Goal: Task Accomplishment & Management: Manage account settings

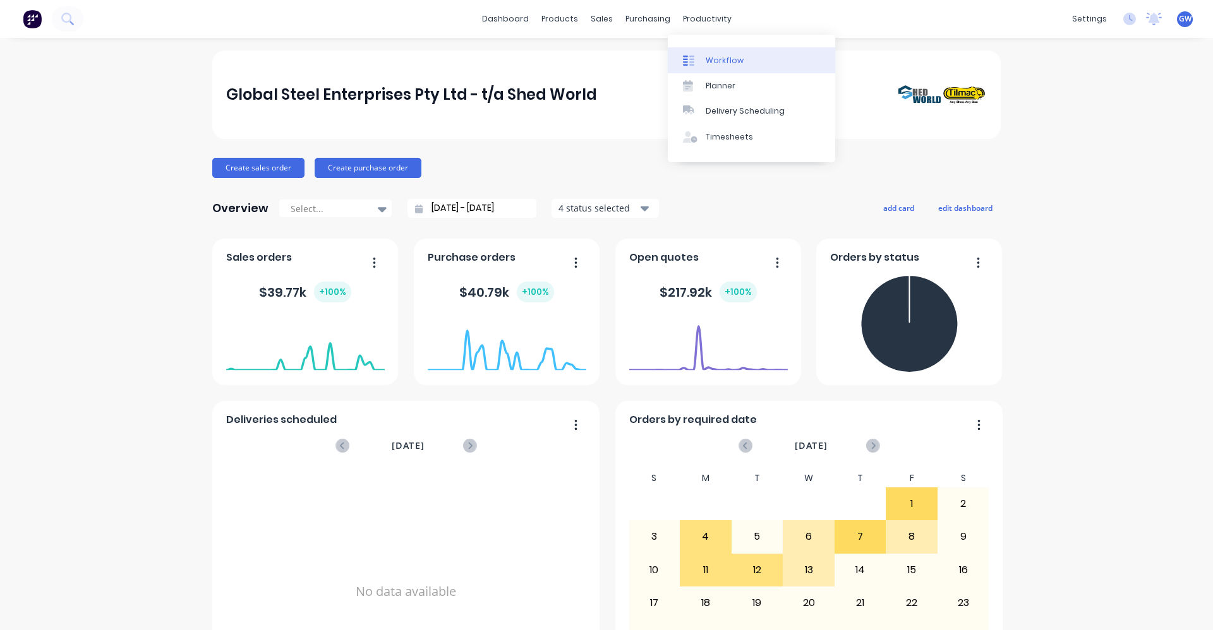
click at [728, 59] on div "Workflow" at bounding box center [725, 60] width 38 height 11
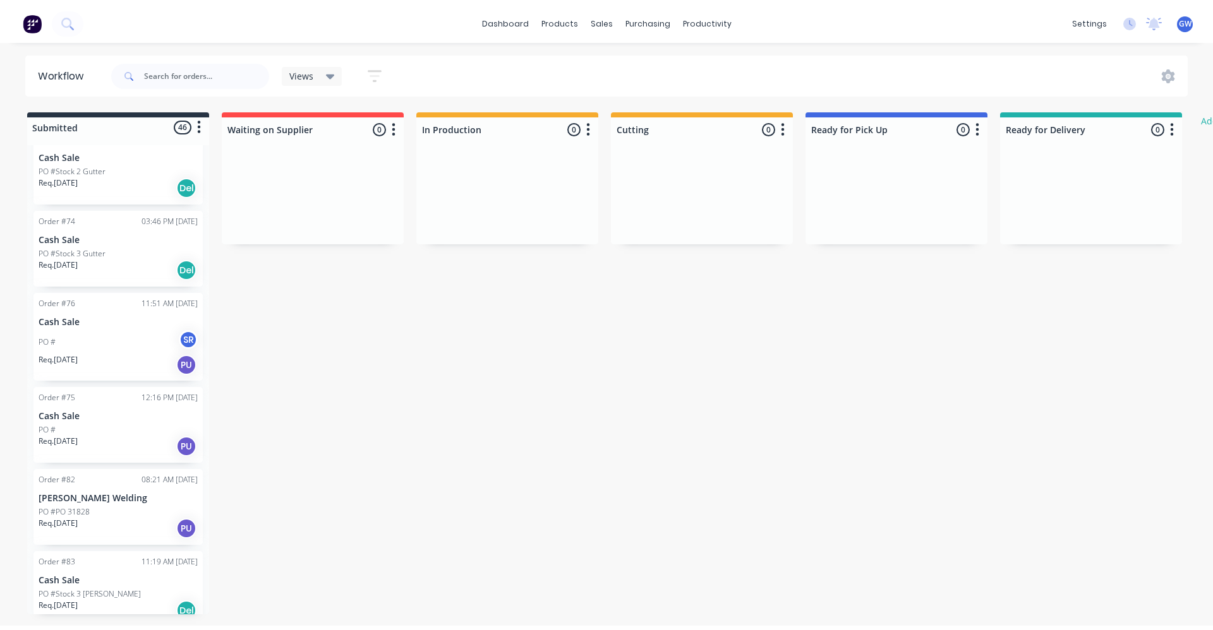
scroll to position [505, 0]
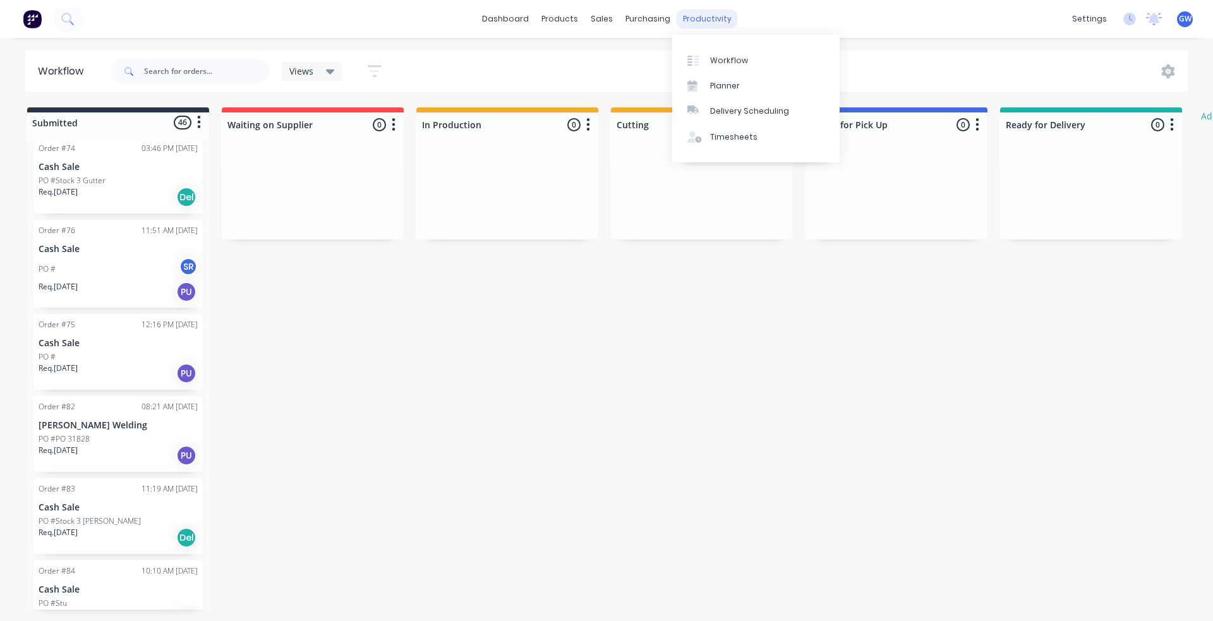
click at [703, 16] on div "productivity" at bounding box center [706, 18] width 61 height 19
click at [726, 83] on div "Planner" at bounding box center [725, 85] width 30 height 11
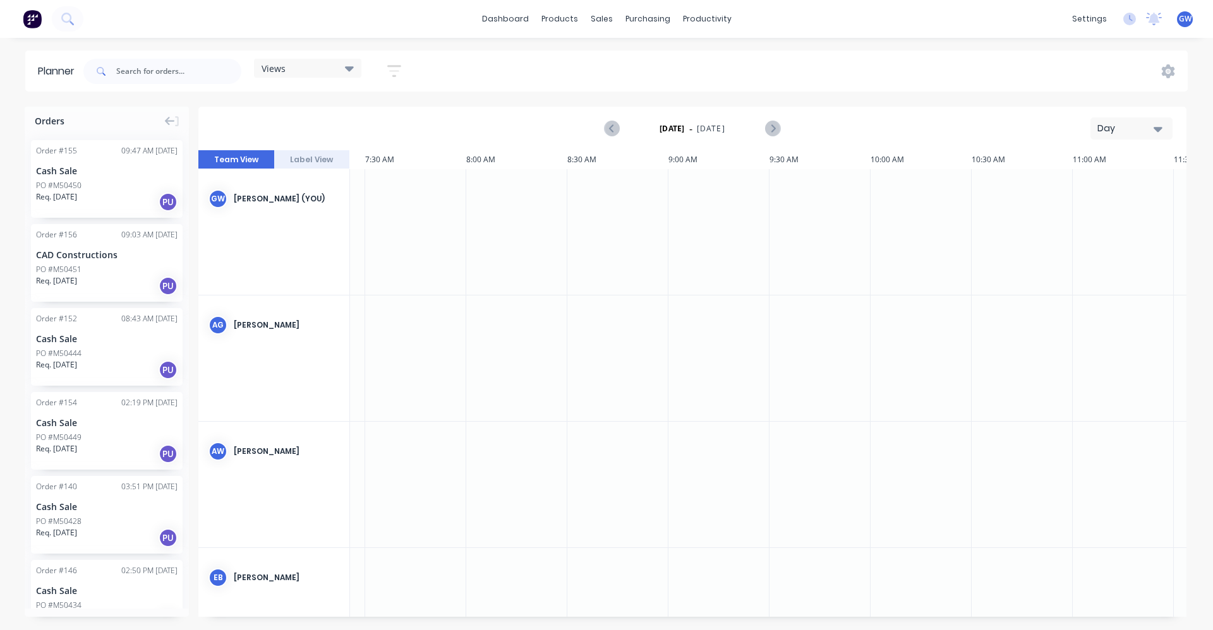
scroll to position [0, 1504]
click at [774, 128] on icon "Next page" at bounding box center [771, 128] width 15 height 15
click at [324, 159] on button "Label View" at bounding box center [312, 159] width 76 height 19
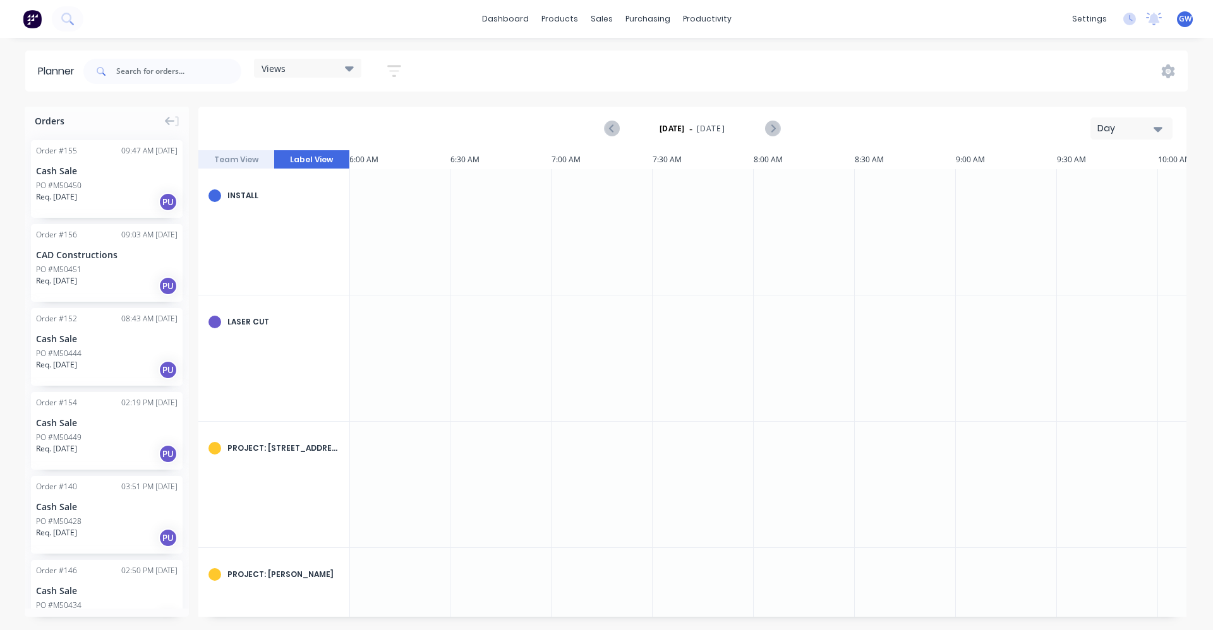
click at [241, 160] on button "Team View" at bounding box center [236, 159] width 76 height 19
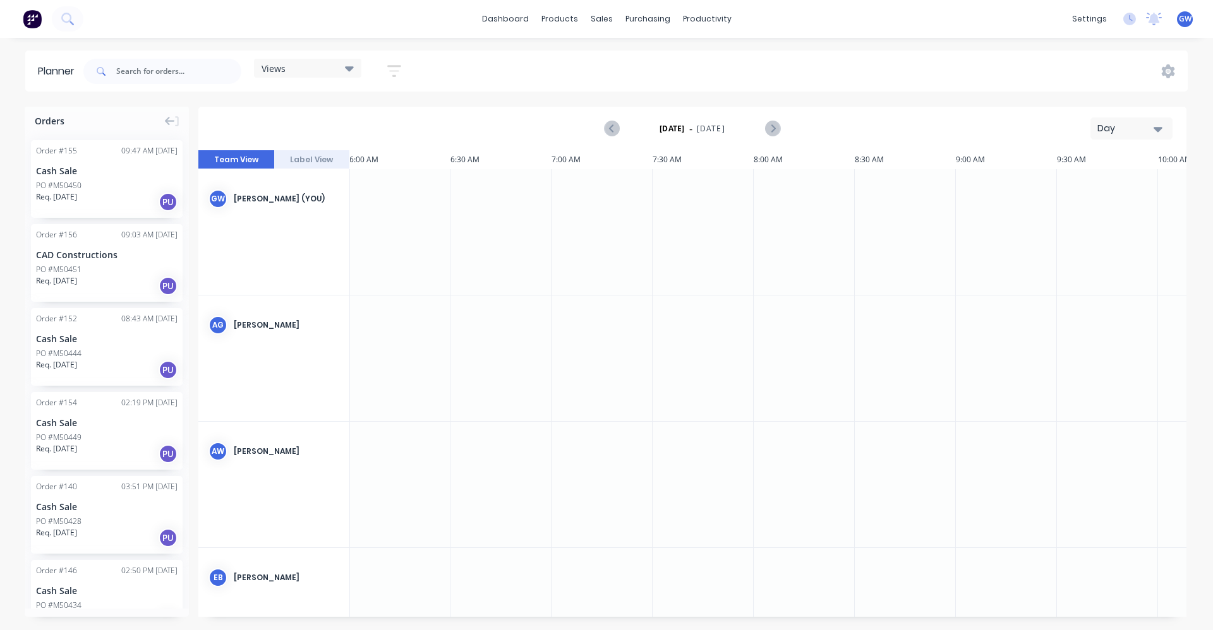
click at [225, 159] on button "Team View" at bounding box center [236, 159] width 76 height 19
click at [671, 231] on div at bounding box center [675, 232] width 101 height 126
click at [677, 230] on div at bounding box center [675, 232] width 101 height 126
click at [1159, 126] on icon "button" at bounding box center [1157, 129] width 9 height 14
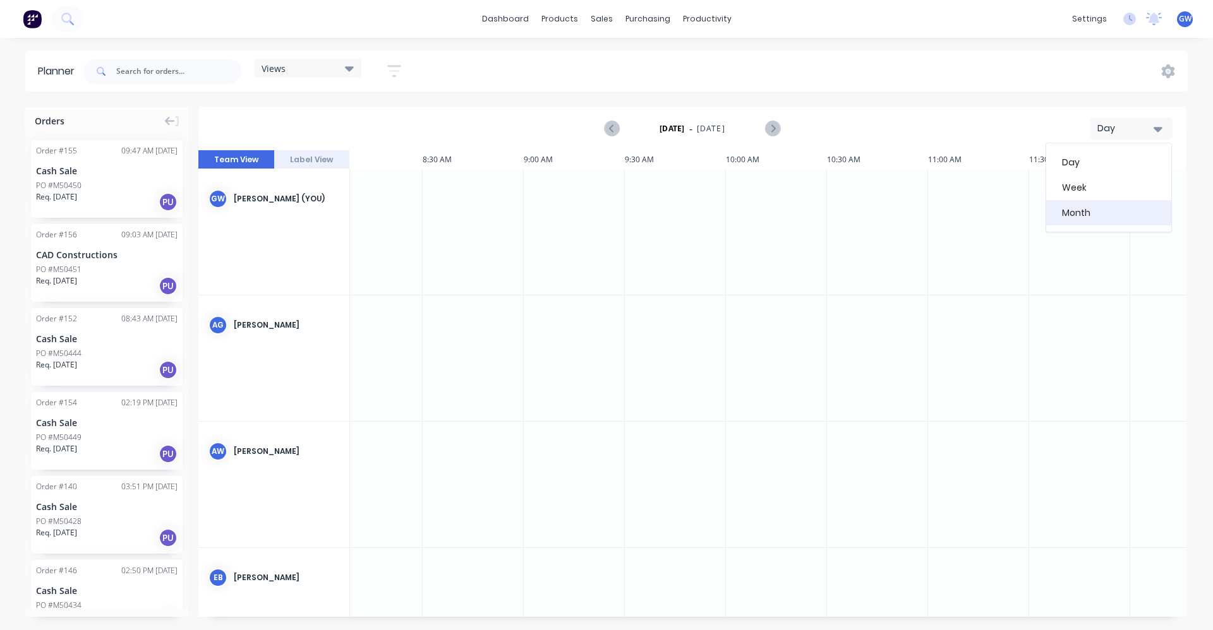
click at [1080, 207] on div "Month" at bounding box center [1108, 212] width 125 height 25
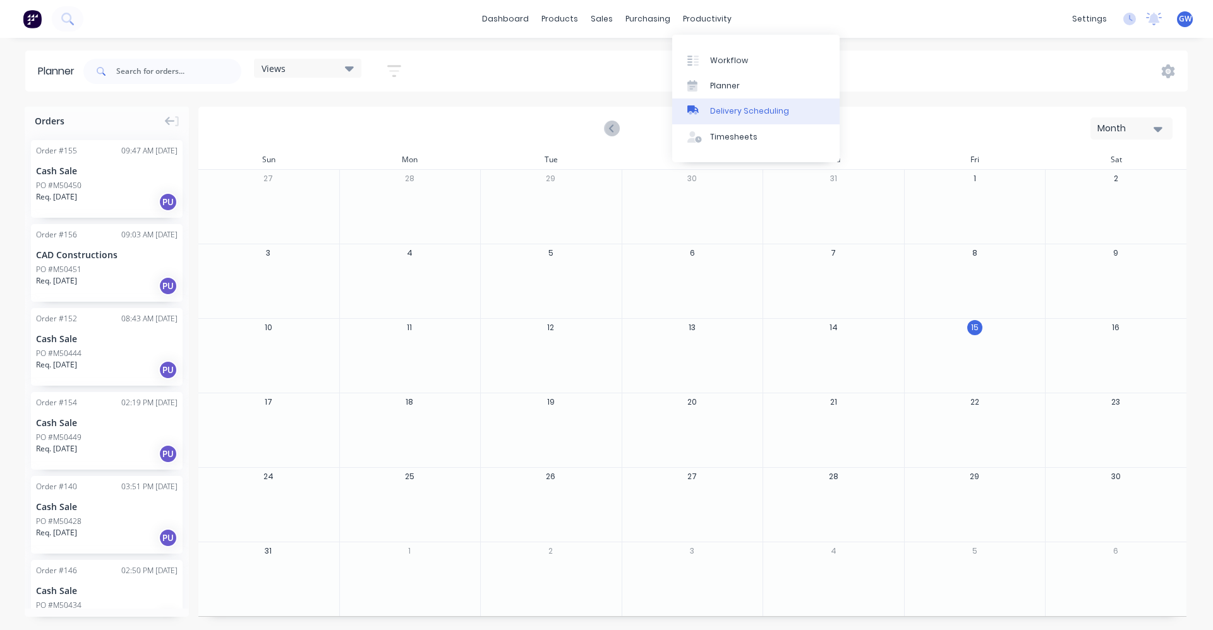
click at [735, 107] on div "Delivery Scheduling" at bounding box center [749, 110] width 79 height 11
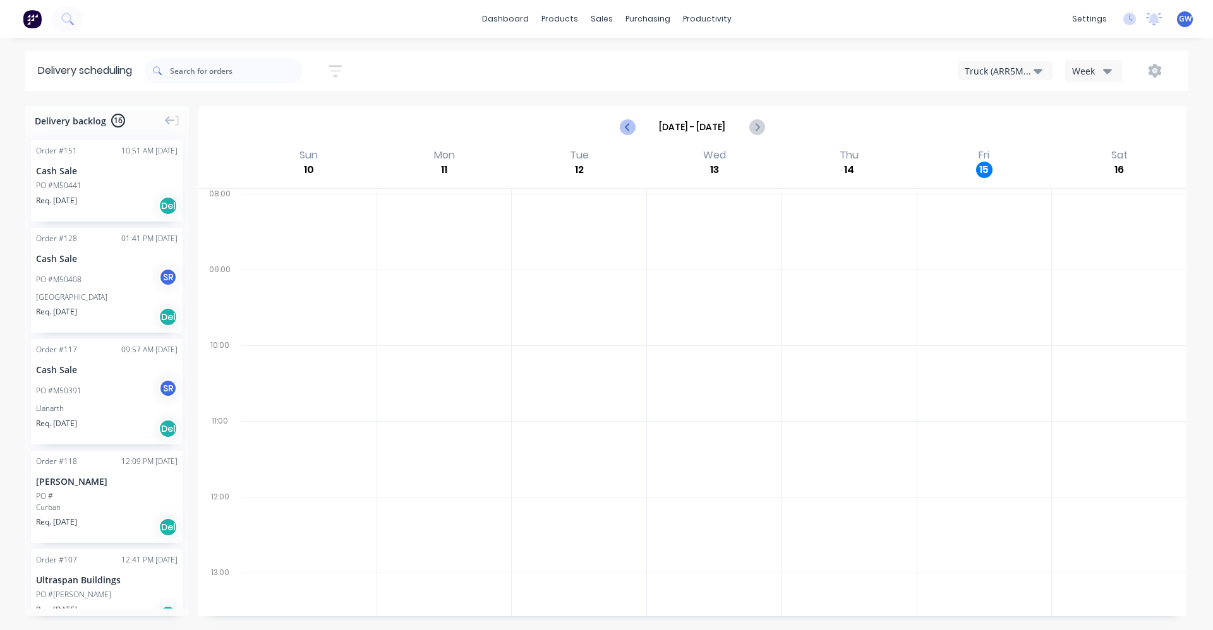
click at [628, 127] on icon "Previous page" at bounding box center [627, 126] width 15 height 15
click at [628, 126] on icon "Previous page" at bounding box center [628, 127] width 6 height 10
click at [756, 127] on icon "Next page" at bounding box center [755, 126] width 15 height 15
click at [625, 129] on icon "Previous page" at bounding box center [627, 126] width 15 height 15
type input "[DATE] - [DATE]"
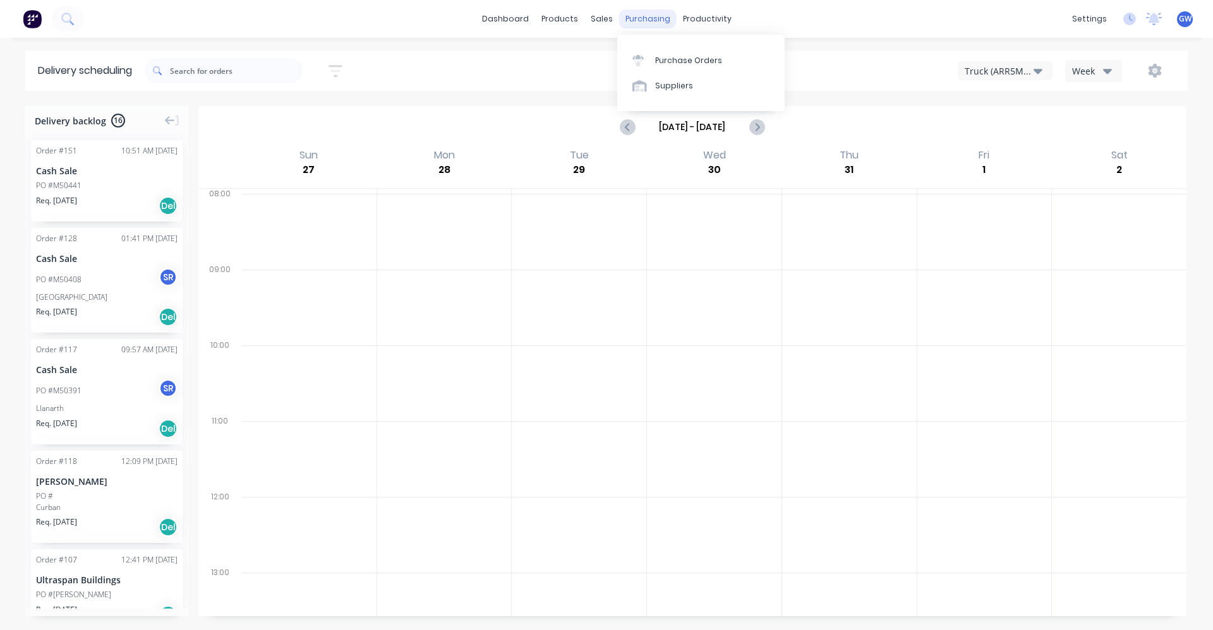
click at [639, 19] on div "purchasing" at bounding box center [647, 18] width 57 height 19
click at [672, 63] on div "Purchase Orders" at bounding box center [688, 60] width 67 height 11
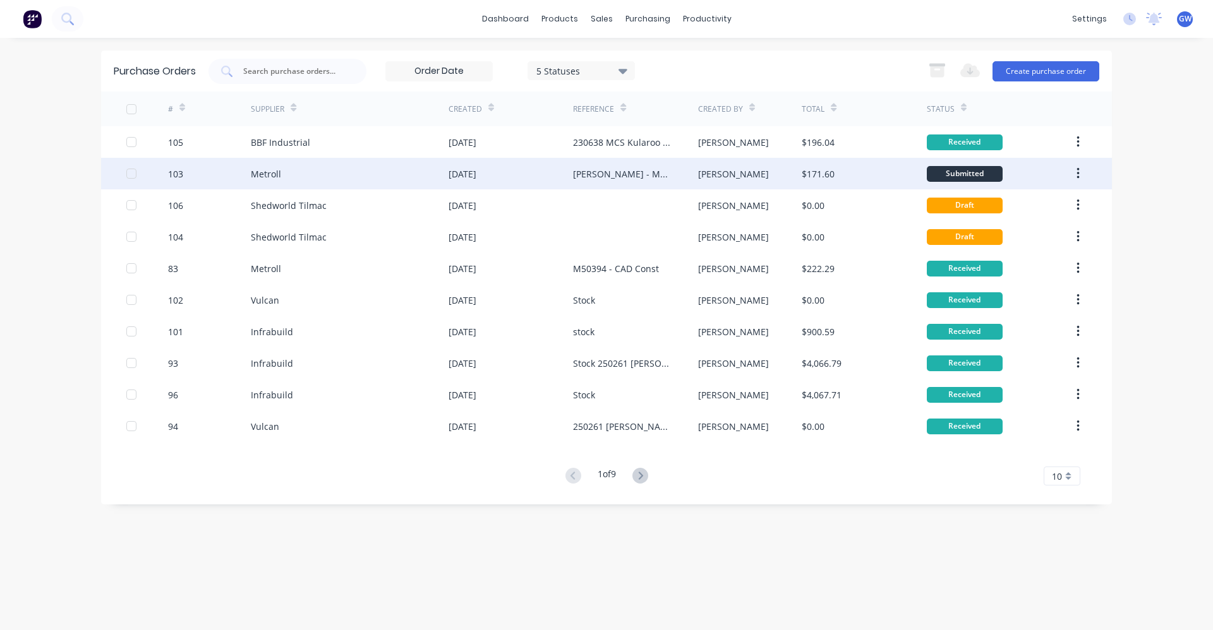
click at [610, 176] on div "[PERSON_NAME] - M50450" at bounding box center [622, 173] width 99 height 13
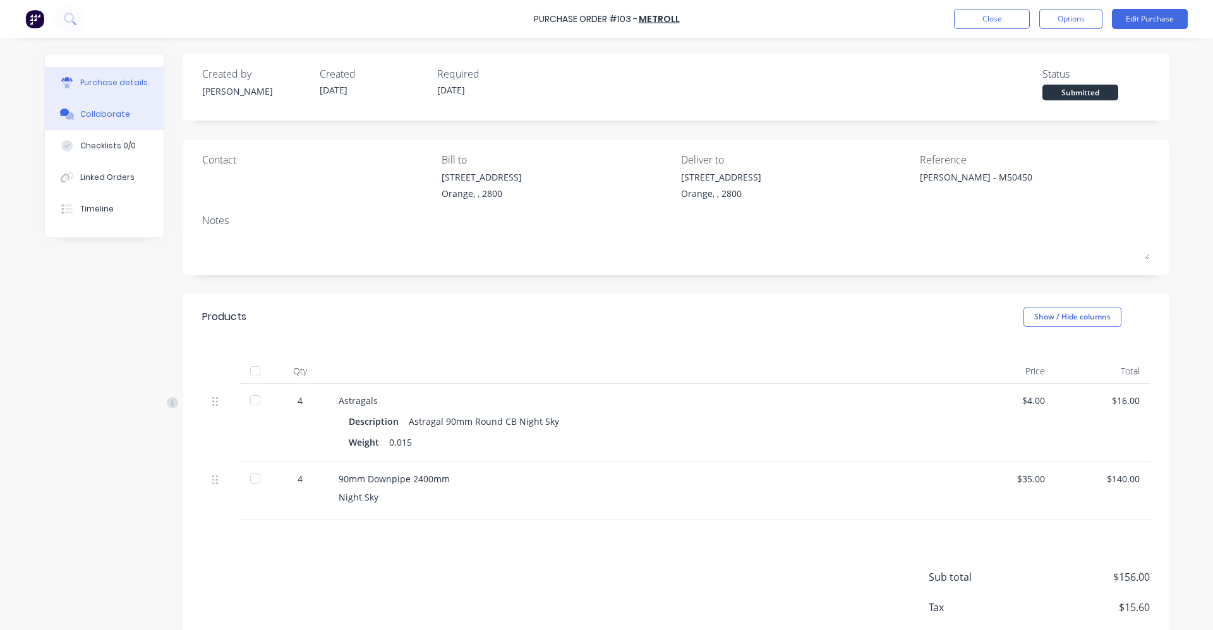
click at [96, 109] on div "Collaborate" at bounding box center [105, 114] width 50 height 11
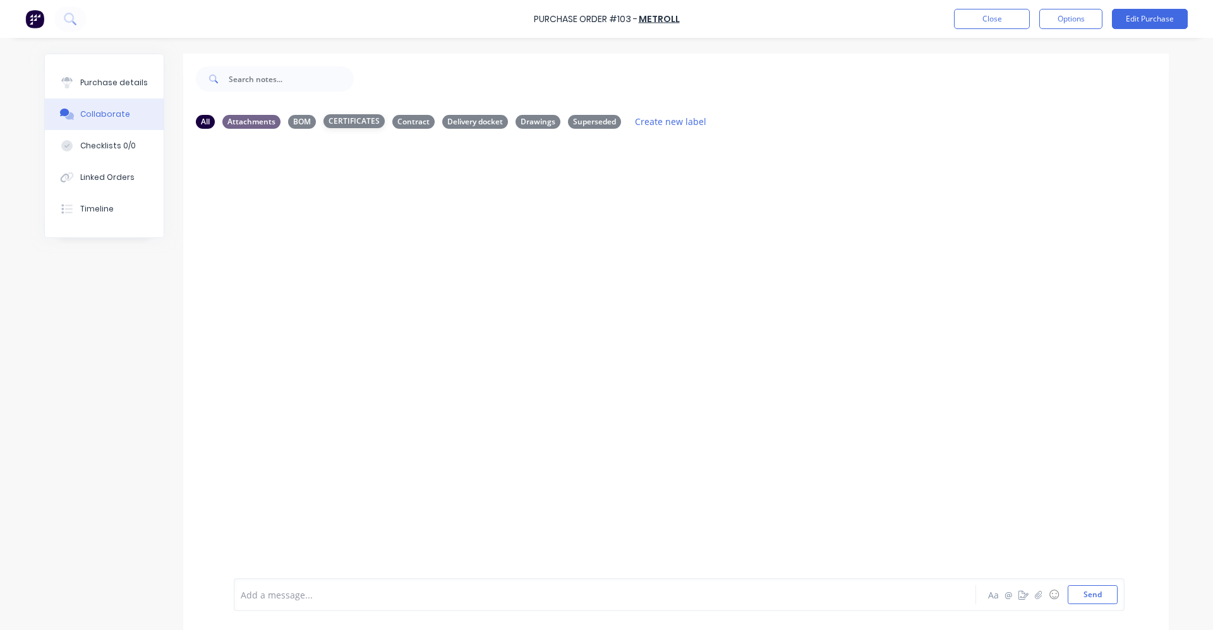
click at [354, 120] on div "CERTIFICATES" at bounding box center [353, 121] width 61 height 14
click at [349, 123] on div "CERTIFICATES" at bounding box center [353, 121] width 61 height 14
click at [400, 121] on div "Contract" at bounding box center [413, 121] width 42 height 14
click at [461, 122] on div "Delivery docket" at bounding box center [475, 121] width 66 height 14
click at [525, 121] on div "Drawings" at bounding box center [537, 121] width 45 height 14
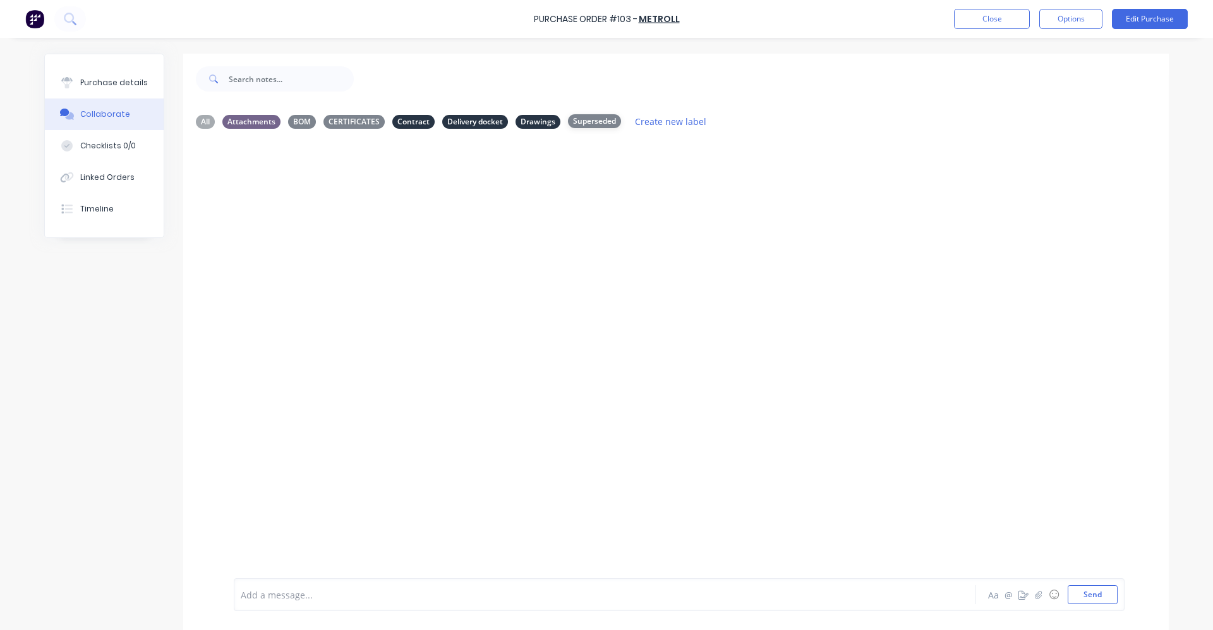
click at [586, 121] on div "Superseded" at bounding box center [594, 121] width 53 height 14
drag, startPoint x: 684, startPoint y: 18, endPoint x: 534, endPoint y: 21, distance: 149.7
click at [534, 21] on div "Purchase Order #103 - Metroll Close Options Edit Purchase" at bounding box center [606, 19] width 1213 height 38
drag, startPoint x: 534, startPoint y: 21, endPoint x: 437, endPoint y: 30, distance: 97.7
click at [437, 30] on div "Purchase Order #103 - Metroll Close Options Edit Purchase" at bounding box center [606, 19] width 1213 height 38
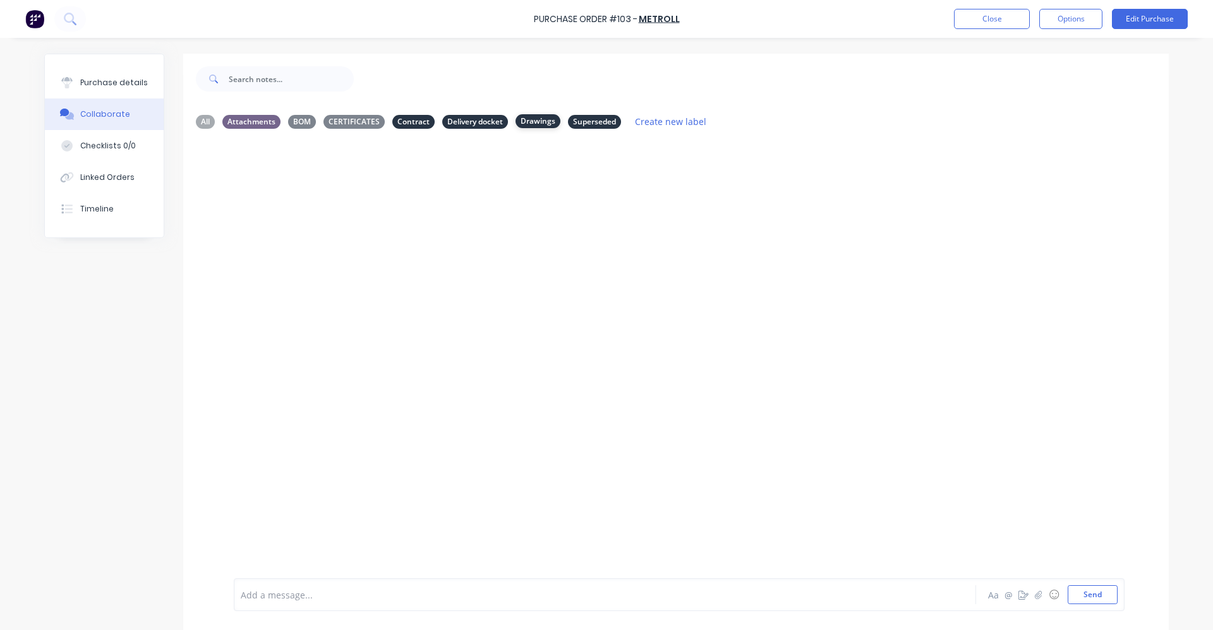
click at [533, 122] on div "Drawings" at bounding box center [537, 121] width 45 height 14
drag, startPoint x: 682, startPoint y: 15, endPoint x: 536, endPoint y: 19, distance: 146.6
click at [536, 19] on div "Purchase Order #103 - Metroll Close Options Edit Purchase" at bounding box center [606, 19] width 1213 height 38
drag, startPoint x: 536, startPoint y: 19, endPoint x: 455, endPoint y: 14, distance: 80.4
click at [455, 14] on div "Purchase Order #103 - Metroll Close Options Edit Purchase" at bounding box center [606, 19] width 1213 height 38
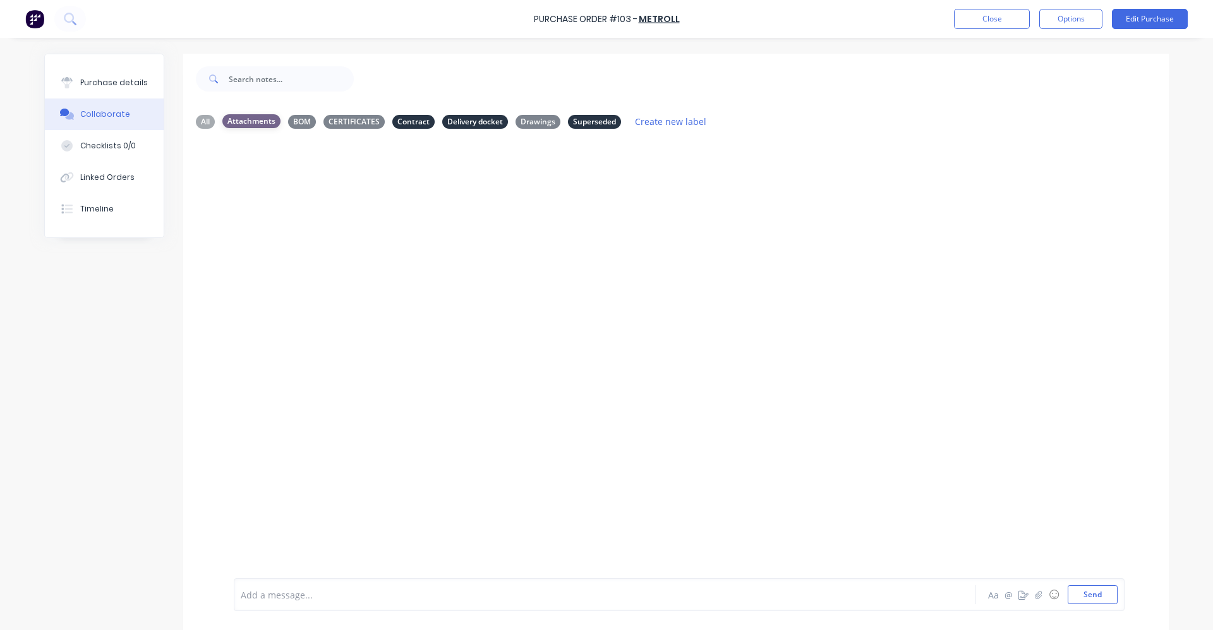
click at [252, 122] on div "Attachments" at bounding box center [251, 121] width 58 height 14
click at [298, 121] on div "BOM" at bounding box center [302, 121] width 28 height 14
click at [342, 121] on div "CERTIFICATES" at bounding box center [353, 121] width 61 height 14
click at [413, 120] on div "Contract" at bounding box center [413, 121] width 42 height 14
drag, startPoint x: 413, startPoint y: 120, endPoint x: 460, endPoint y: 121, distance: 47.4
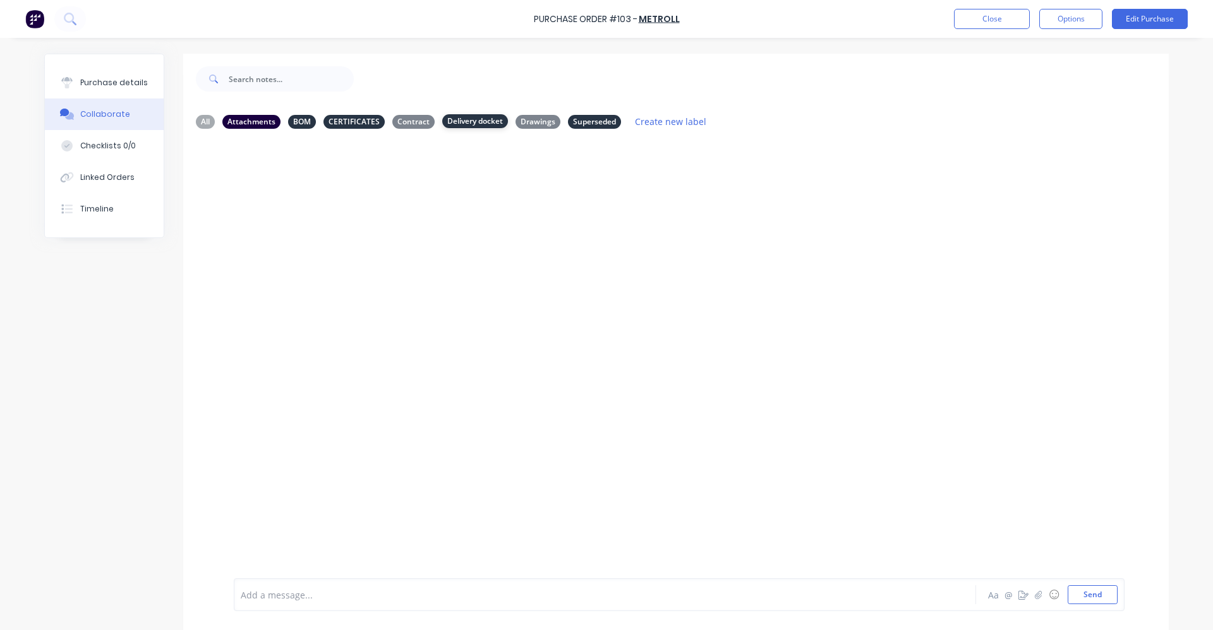
click at [460, 121] on div "Delivery docket" at bounding box center [475, 121] width 66 height 14
drag, startPoint x: 579, startPoint y: 119, endPoint x: 580, endPoint y: 127, distance: 7.7
click at [579, 119] on div "Superseded" at bounding box center [594, 121] width 53 height 14
drag, startPoint x: 349, startPoint y: 120, endPoint x: 337, endPoint y: 124, distance: 13.4
click at [349, 120] on div "CERTIFICATES" at bounding box center [353, 121] width 61 height 14
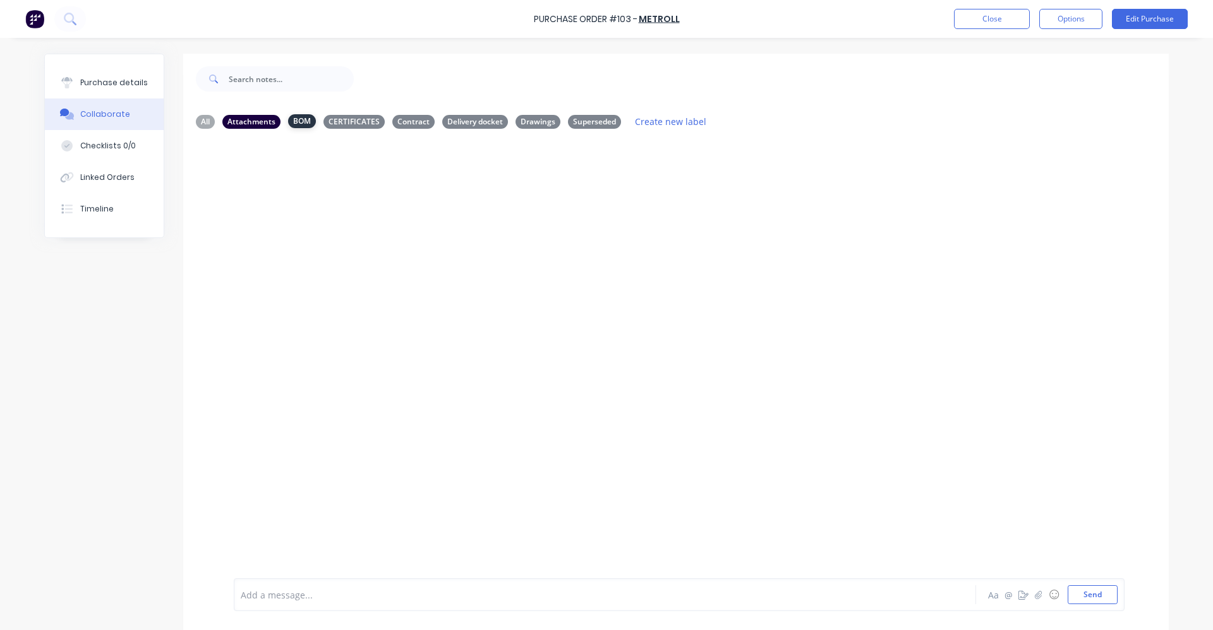
drag, startPoint x: 297, startPoint y: 118, endPoint x: 269, endPoint y: 136, distance: 32.9
click at [296, 118] on div "BOM" at bounding box center [302, 122] width 28 height 14
click at [227, 127] on div "Attachments" at bounding box center [251, 121] width 58 height 14
drag, startPoint x: 682, startPoint y: 18, endPoint x: 536, endPoint y: 17, distance: 145.9
click at [536, 17] on div "Purchase Order #103 - Metroll Close Options Edit Purchase" at bounding box center [606, 19] width 1213 height 38
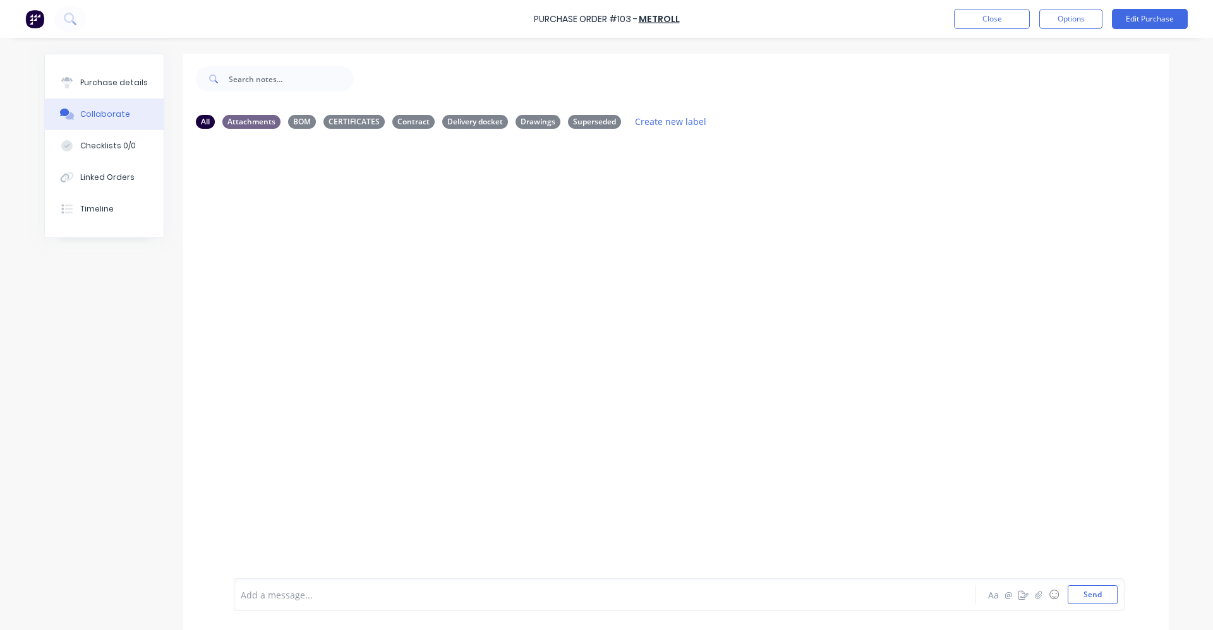
drag, startPoint x: 536, startPoint y: 17, endPoint x: 462, endPoint y: 18, distance: 73.3
click at [462, 18] on div "Purchase Order #103 - Metroll Close Options Edit Purchase" at bounding box center [606, 19] width 1213 height 38
click at [111, 82] on div "Purchase details" at bounding box center [114, 82] width 68 height 11
type textarea "x"
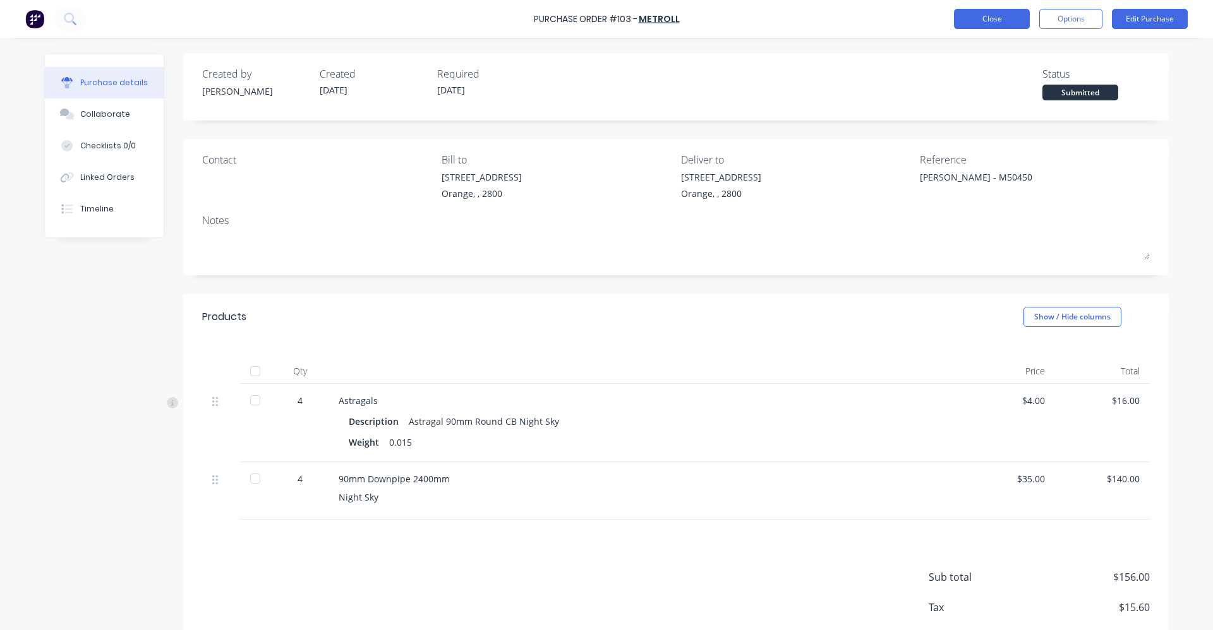
click at [992, 16] on button "Close" at bounding box center [992, 19] width 76 height 20
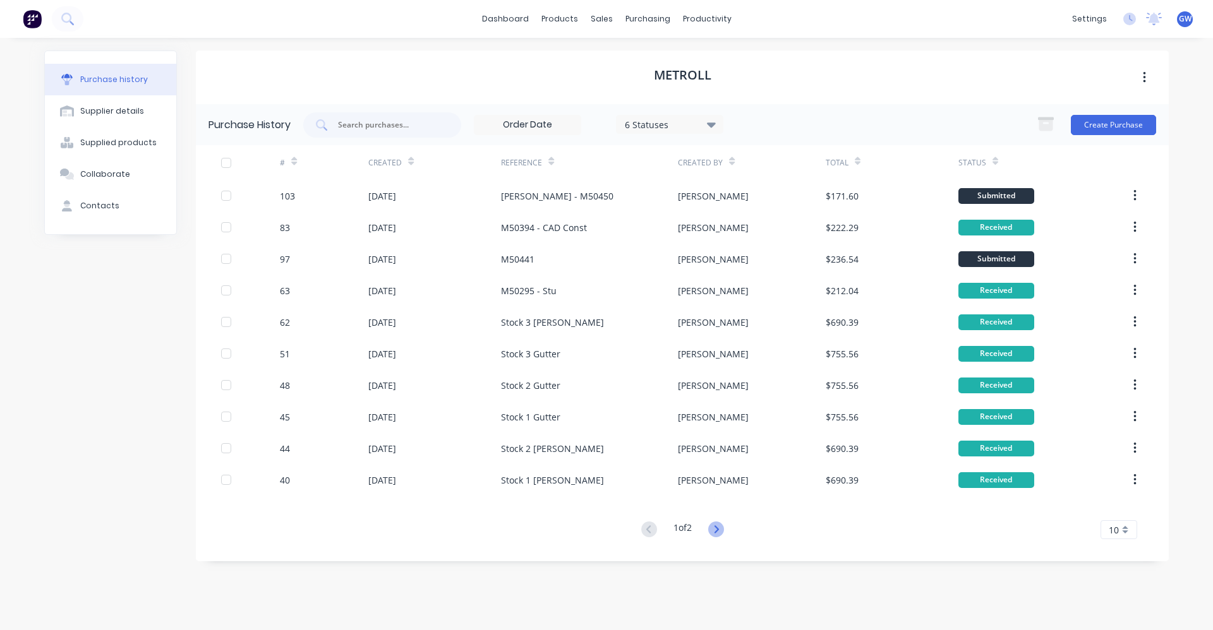
click at [718, 529] on icon at bounding box center [716, 530] width 4 height 8
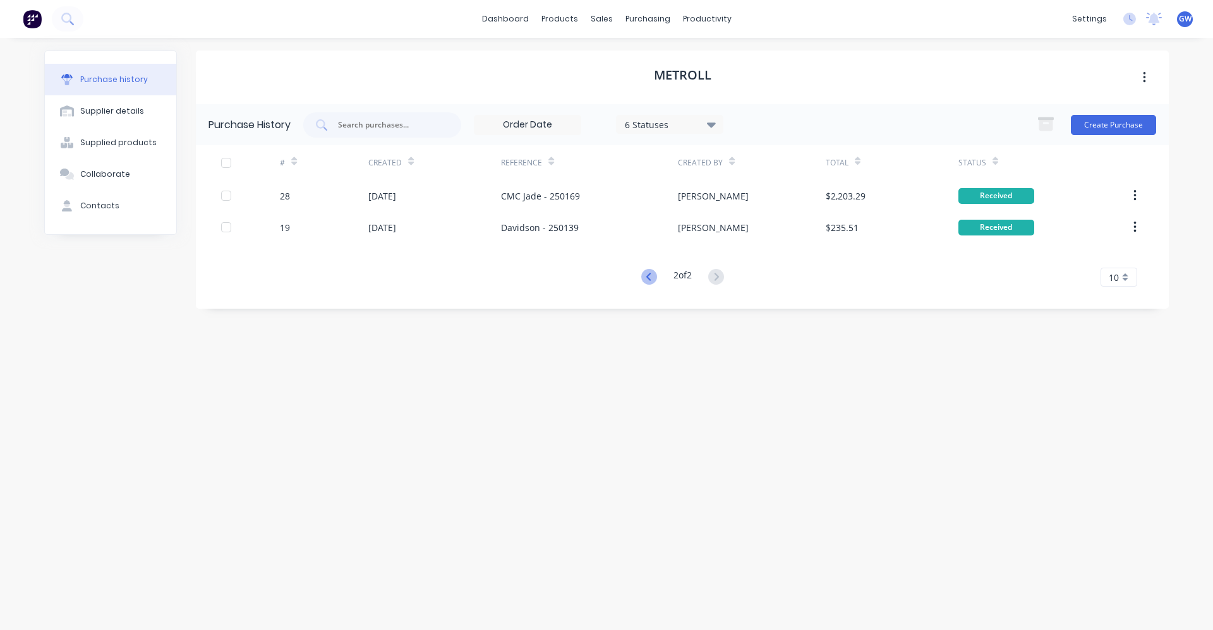
click at [647, 275] on icon at bounding box center [649, 277] width 16 height 16
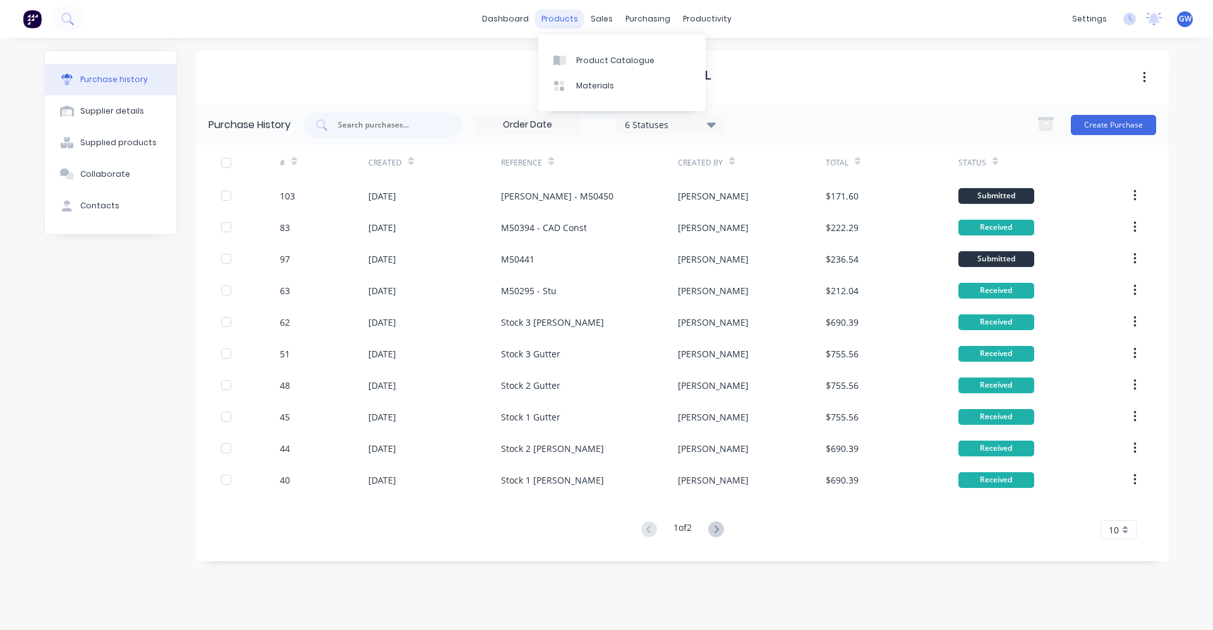
click at [562, 19] on div "products" at bounding box center [559, 18] width 49 height 19
drag, startPoint x: 714, startPoint y: 73, endPoint x: 651, endPoint y: 72, distance: 63.2
click at [651, 72] on div "Metroll" at bounding box center [682, 78] width 973 height 54
drag, startPoint x: 651, startPoint y: 72, endPoint x: 541, endPoint y: 73, distance: 110.5
click at [541, 73] on div "Metroll" at bounding box center [682, 78] width 973 height 54
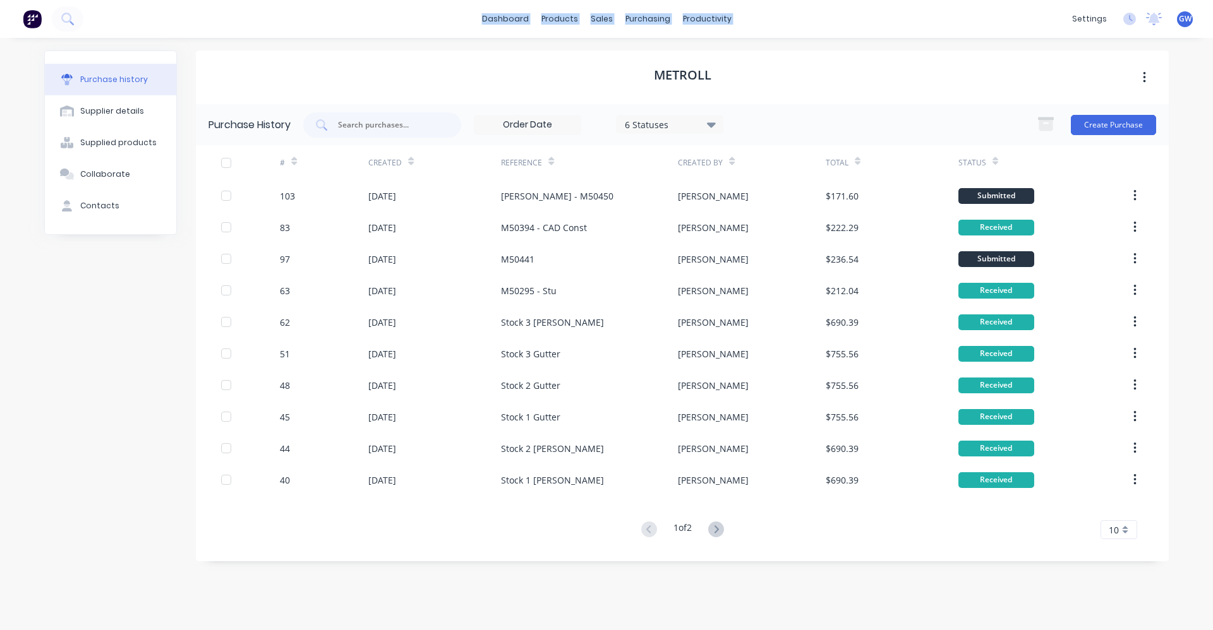
drag, startPoint x: 466, startPoint y: 16, endPoint x: 766, endPoint y: 17, distance: 300.7
click at [766, 17] on div "dashboard products sales purchasing productivity dashboard products Product Cat…" at bounding box center [606, 19] width 1213 height 38
click at [592, 70] on div "Metroll" at bounding box center [682, 78] width 973 height 54
drag, startPoint x: 730, startPoint y: 76, endPoint x: 629, endPoint y: 73, distance: 101.1
click at [629, 73] on div "Metroll" at bounding box center [682, 78] width 973 height 54
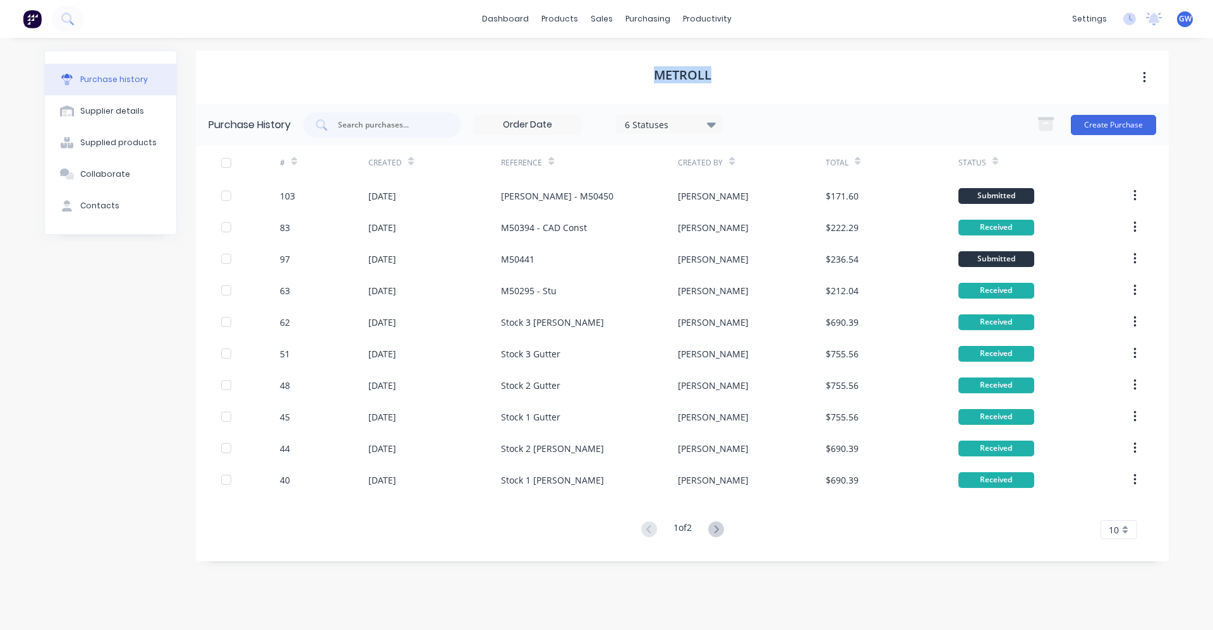
drag, startPoint x: 629, startPoint y: 73, endPoint x: 567, endPoint y: 69, distance: 62.6
click at [567, 69] on div "Metroll" at bounding box center [682, 78] width 973 height 54
drag, startPoint x: 644, startPoint y: 75, endPoint x: 722, endPoint y: 76, distance: 78.3
click at [722, 76] on div "Metroll" at bounding box center [682, 78] width 973 height 54
drag, startPoint x: 722, startPoint y: 76, endPoint x: 819, endPoint y: 79, distance: 96.7
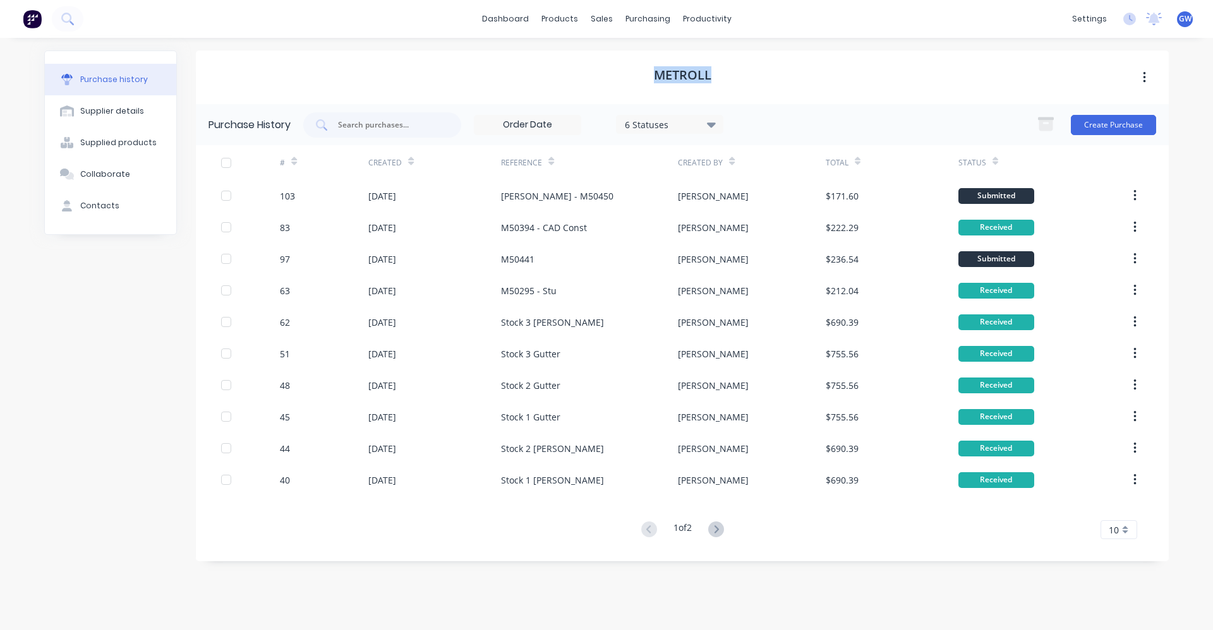
click at [819, 79] on div "Metroll" at bounding box center [682, 78] width 973 height 54
drag, startPoint x: 719, startPoint y: 70, endPoint x: 647, endPoint y: 69, distance: 72.6
click at [647, 69] on div "Metroll" at bounding box center [682, 78] width 973 height 54
drag, startPoint x: 647, startPoint y: 69, endPoint x: 426, endPoint y: 66, distance: 220.5
click at [467, 64] on div "Metroll" at bounding box center [682, 78] width 973 height 54
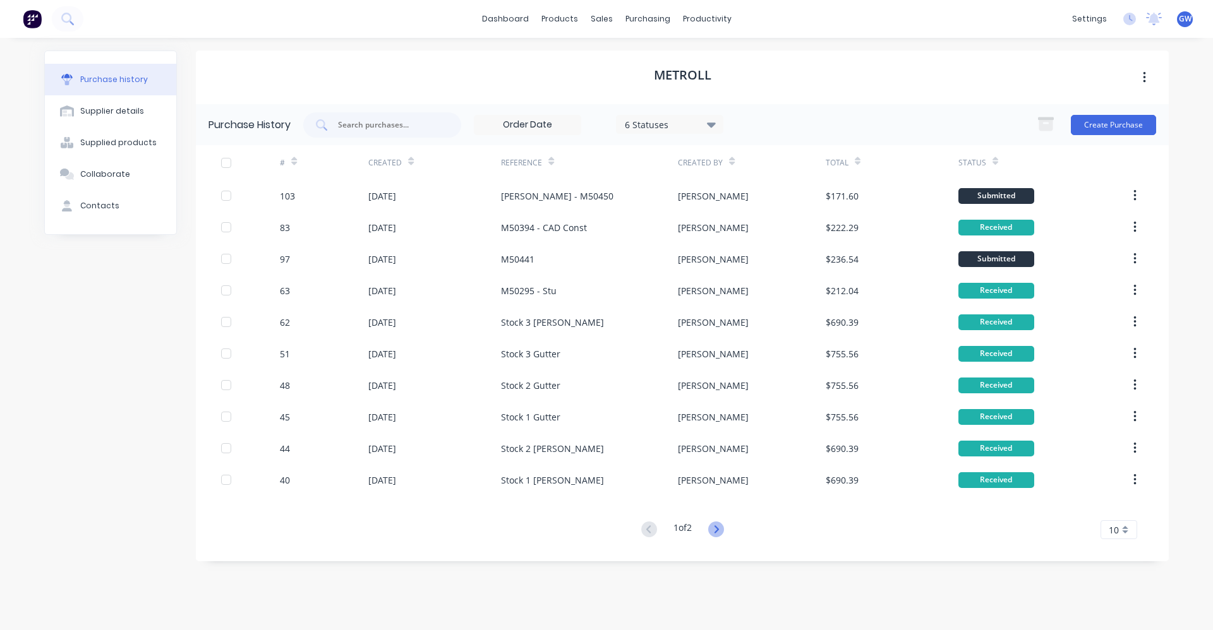
click at [721, 527] on icon at bounding box center [716, 530] width 16 height 16
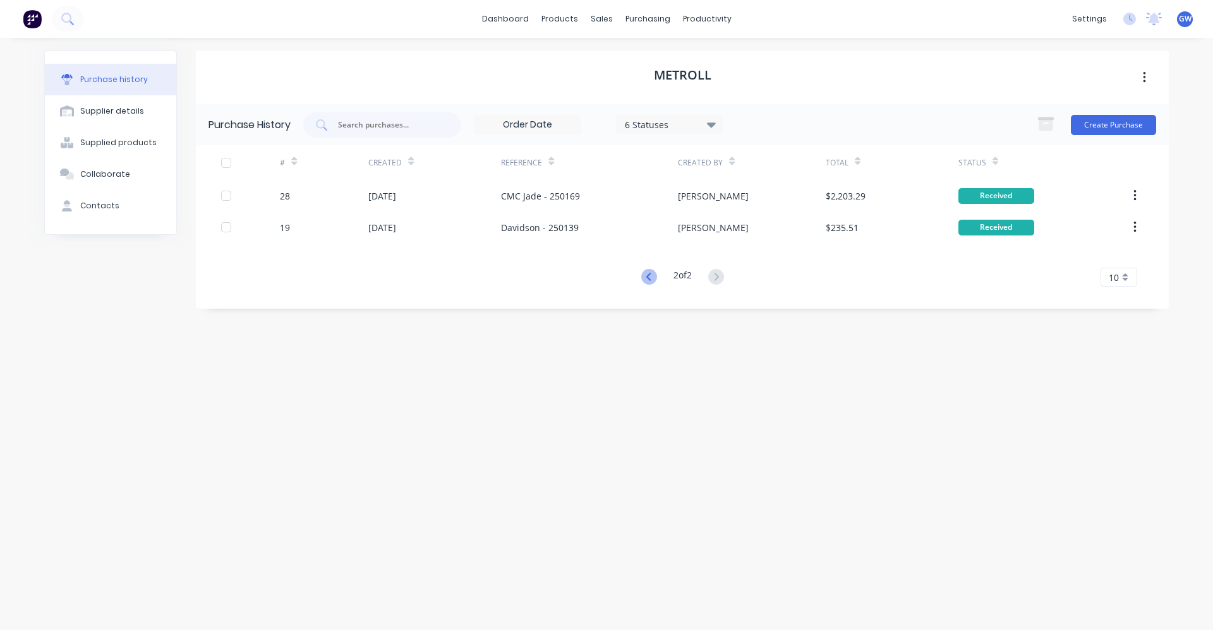
click at [642, 275] on icon at bounding box center [649, 277] width 16 height 16
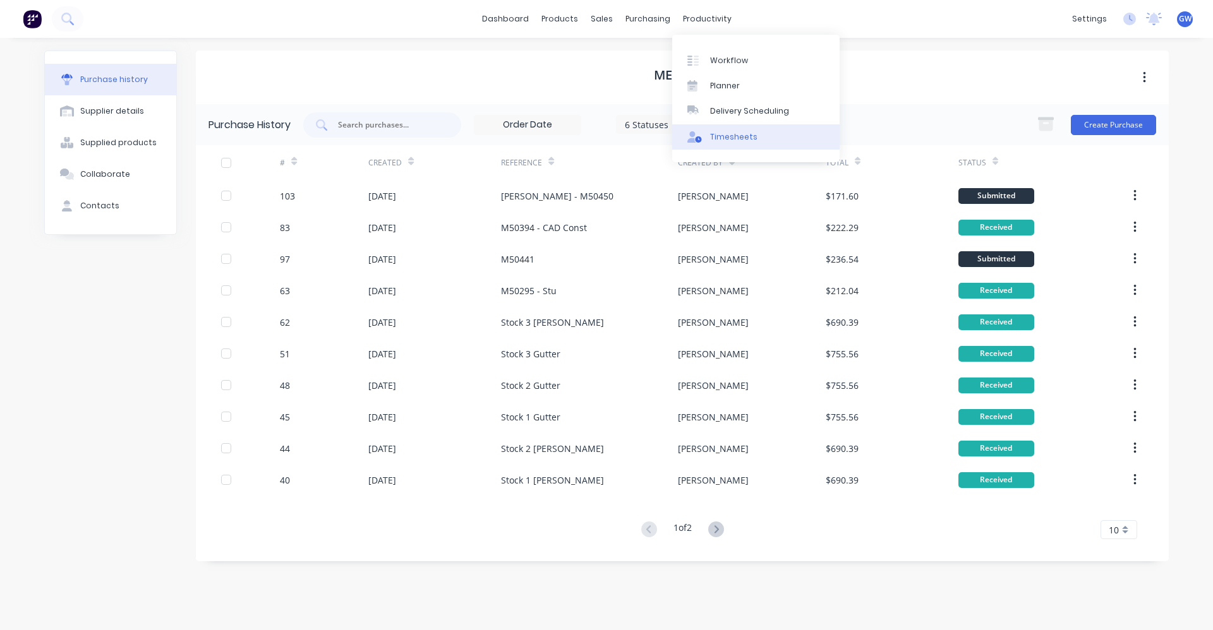
click at [738, 131] on div "Timesheets" at bounding box center [733, 136] width 47 height 11
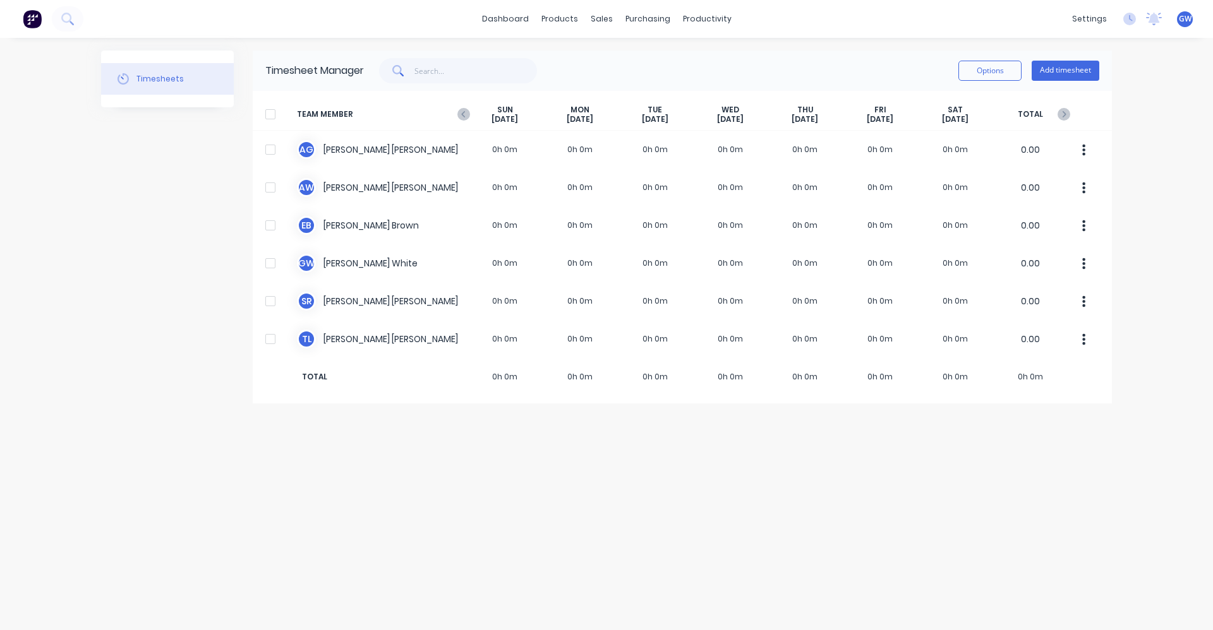
click at [152, 76] on div "Timesheets" at bounding box center [159, 78] width 47 height 11
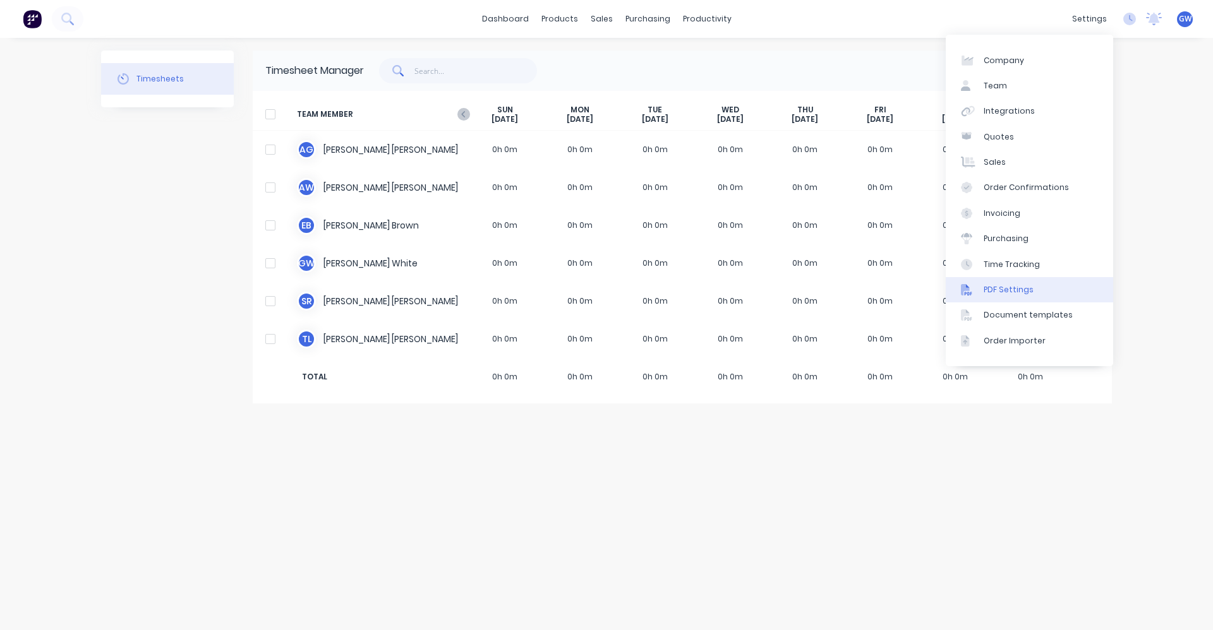
click at [1012, 290] on div "PDF Settings" at bounding box center [1008, 289] width 50 height 11
